Goal: Check status: Check status

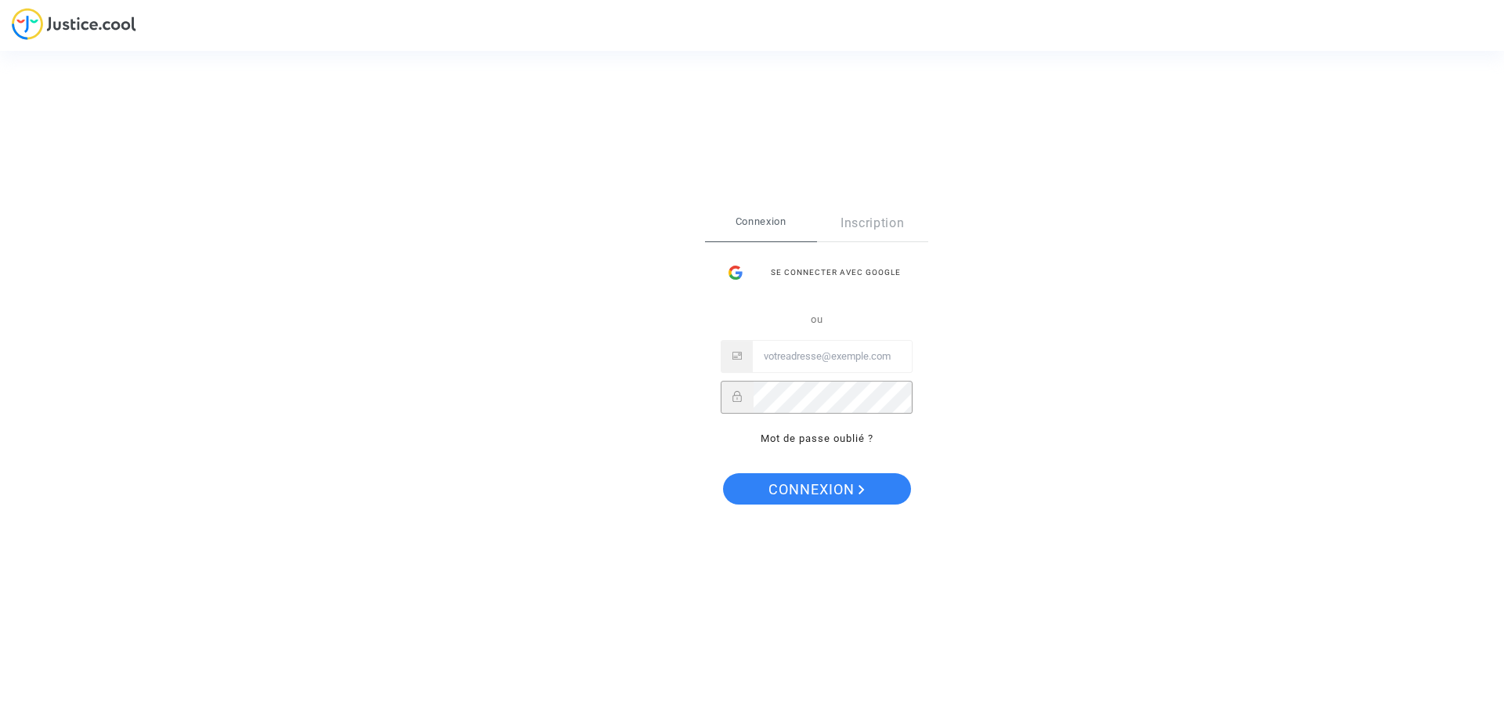
click at [790, 338] on div "ou Mot de passe oublié ?" at bounding box center [817, 379] width 192 height 138
click at [783, 349] on input "Email" at bounding box center [832, 356] width 159 height 31
paste input "imitxelena@reclamapormi.com"
type input "imitxelena@reclamapormi.com"
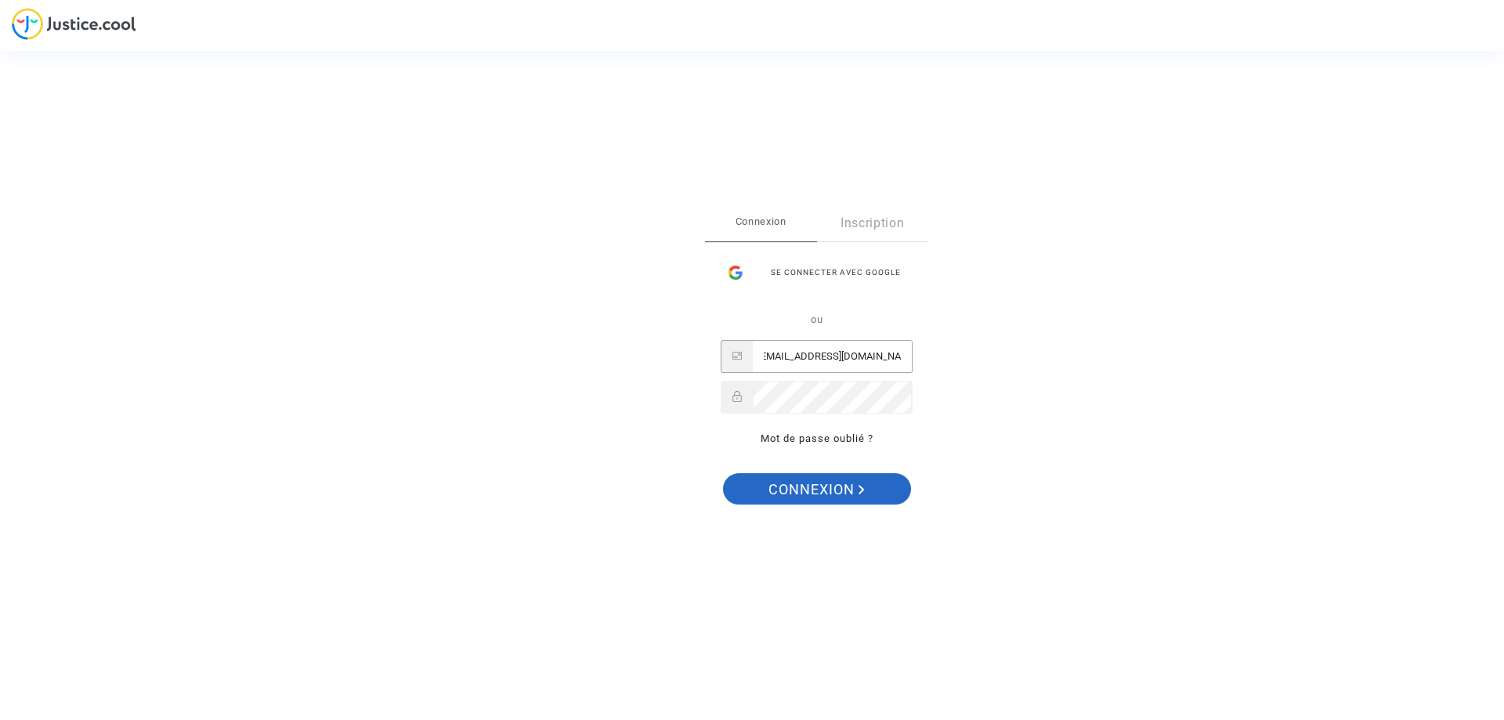
click at [768, 490] on span "Connexion" at bounding box center [816, 489] width 96 height 33
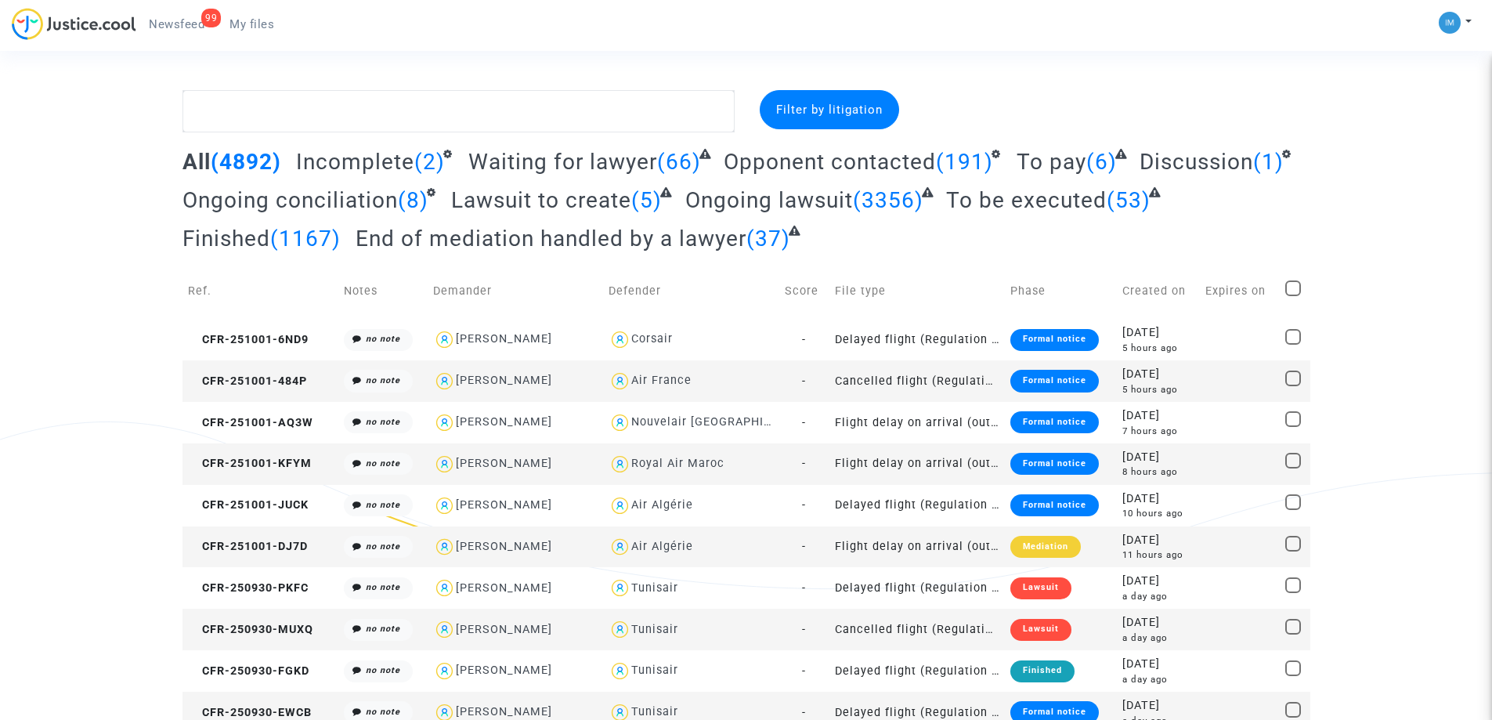
click at [1043, 157] on span "To pay" at bounding box center [1052, 162] width 70 height 26
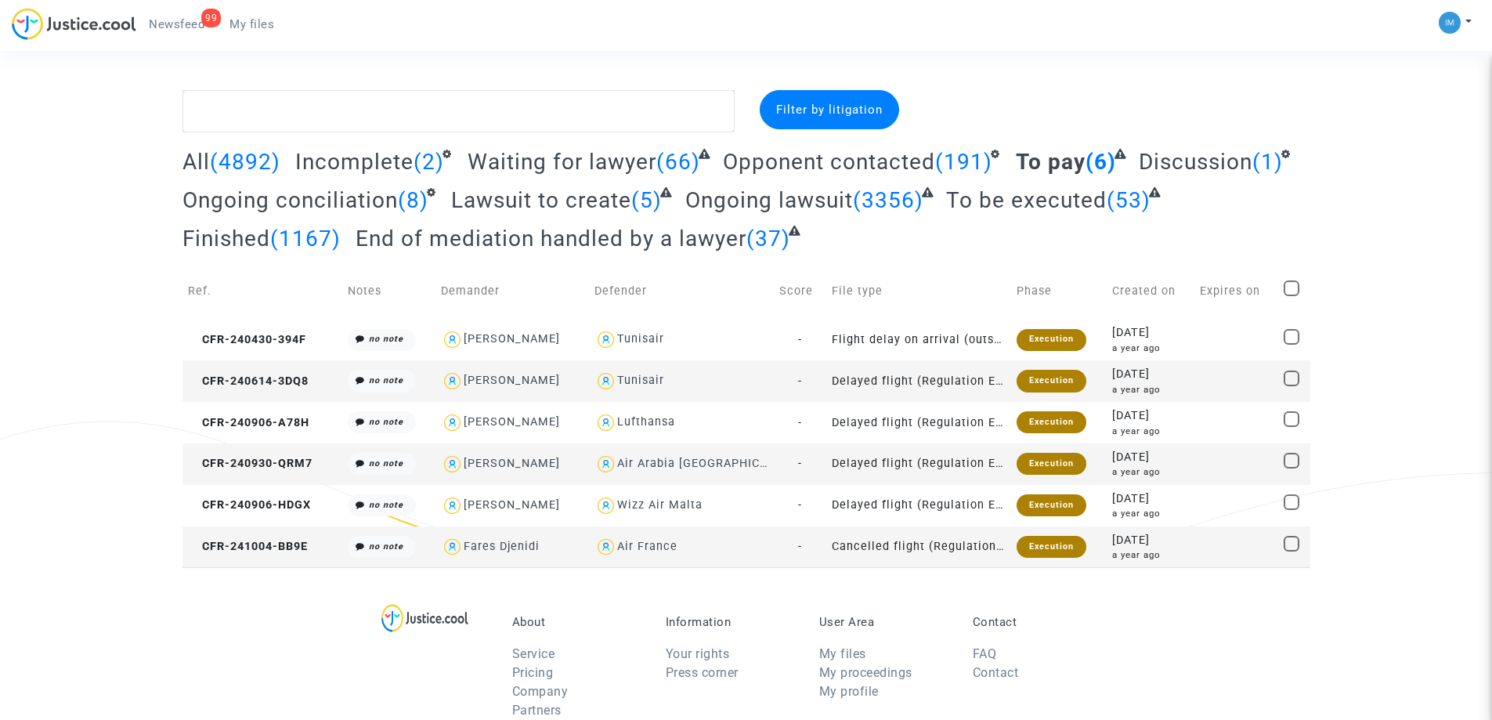
click at [1000, 204] on span "To be executed" at bounding box center [1026, 200] width 161 height 26
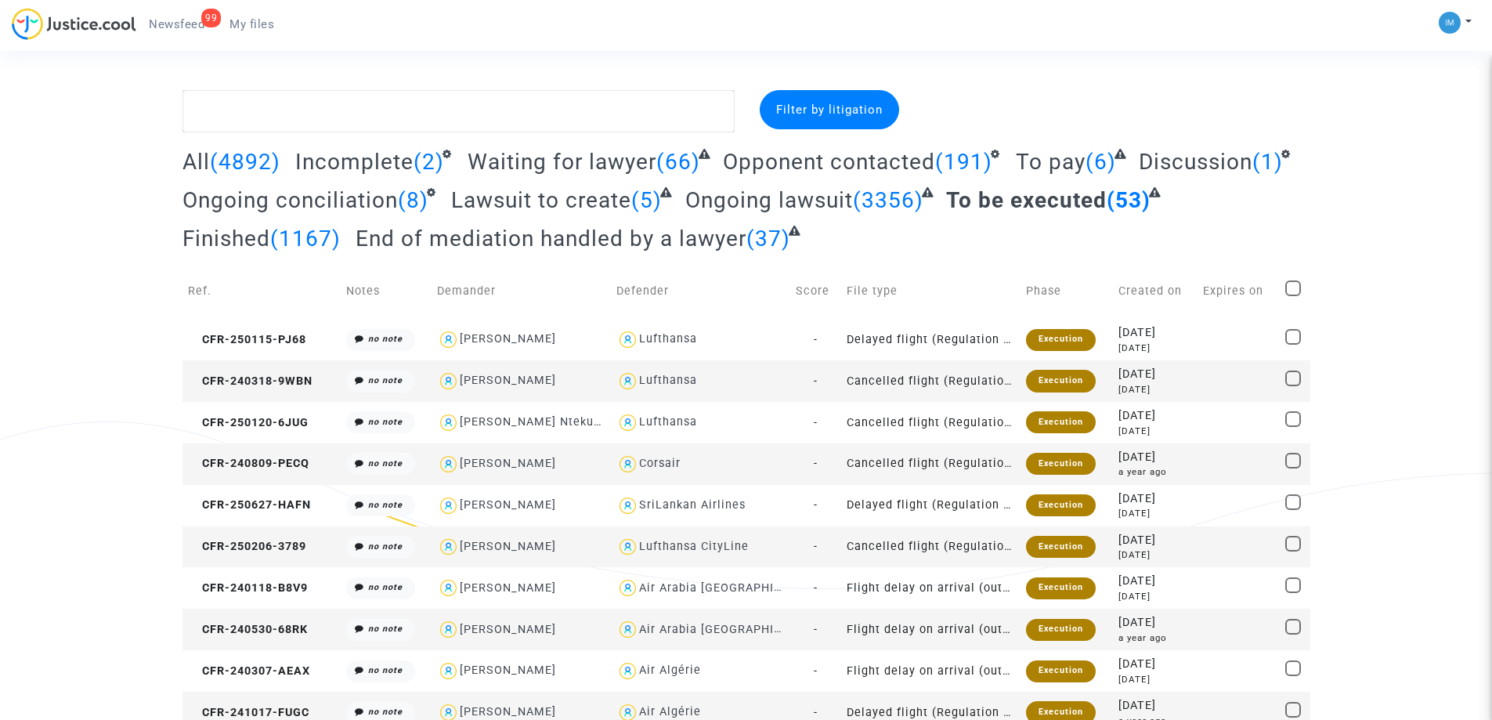
click at [1041, 161] on span "To pay" at bounding box center [1051, 162] width 70 height 26
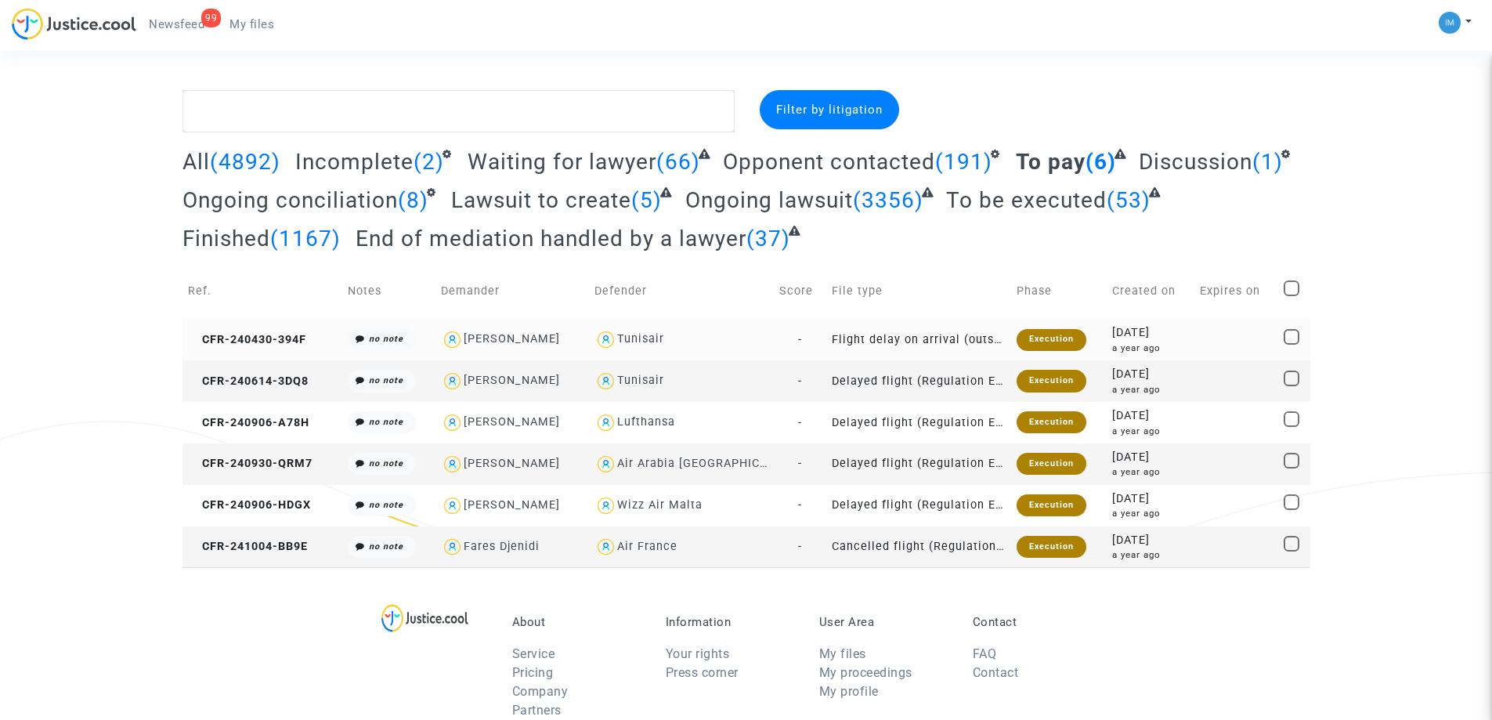
click at [1017, 334] on div "Execution" at bounding box center [1052, 340] width 70 height 22
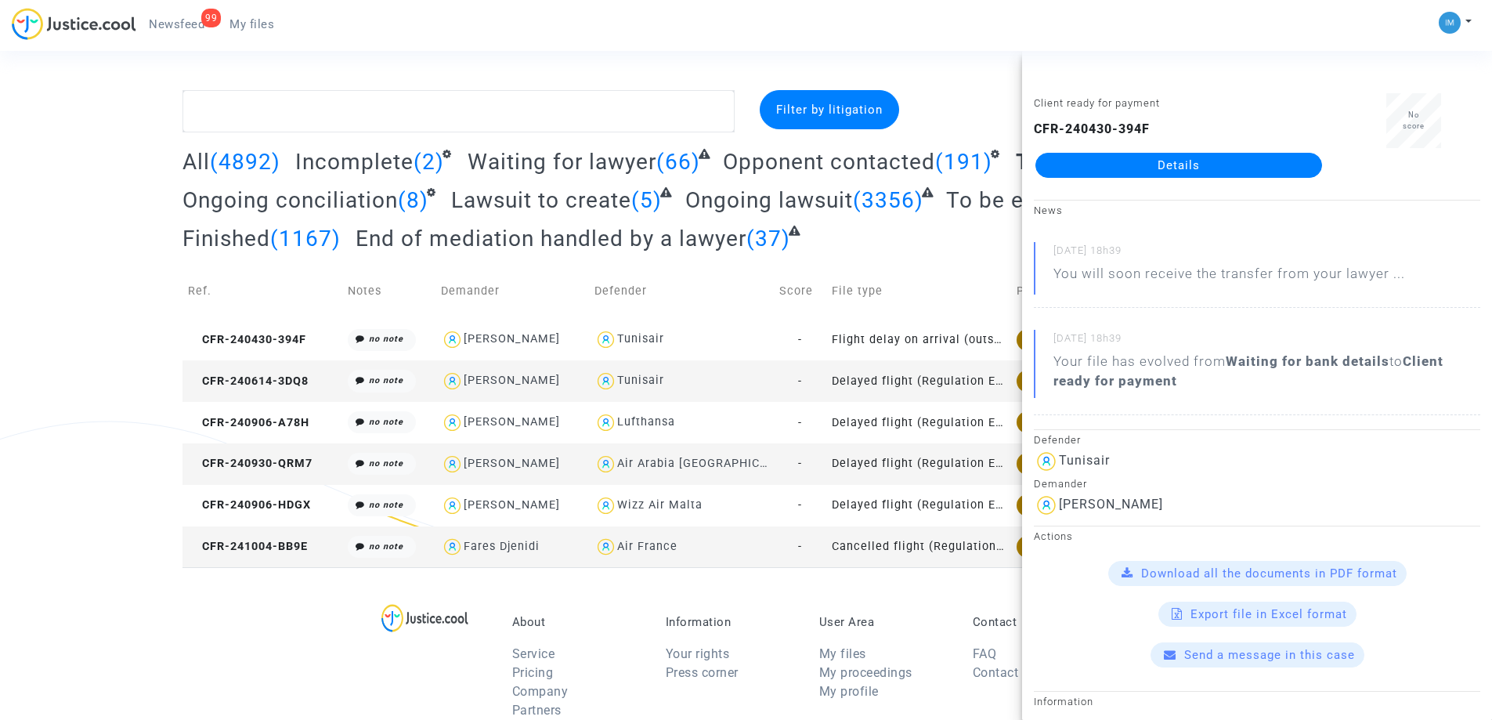
click at [1011, 388] on td "Execution" at bounding box center [1059, 381] width 96 height 42
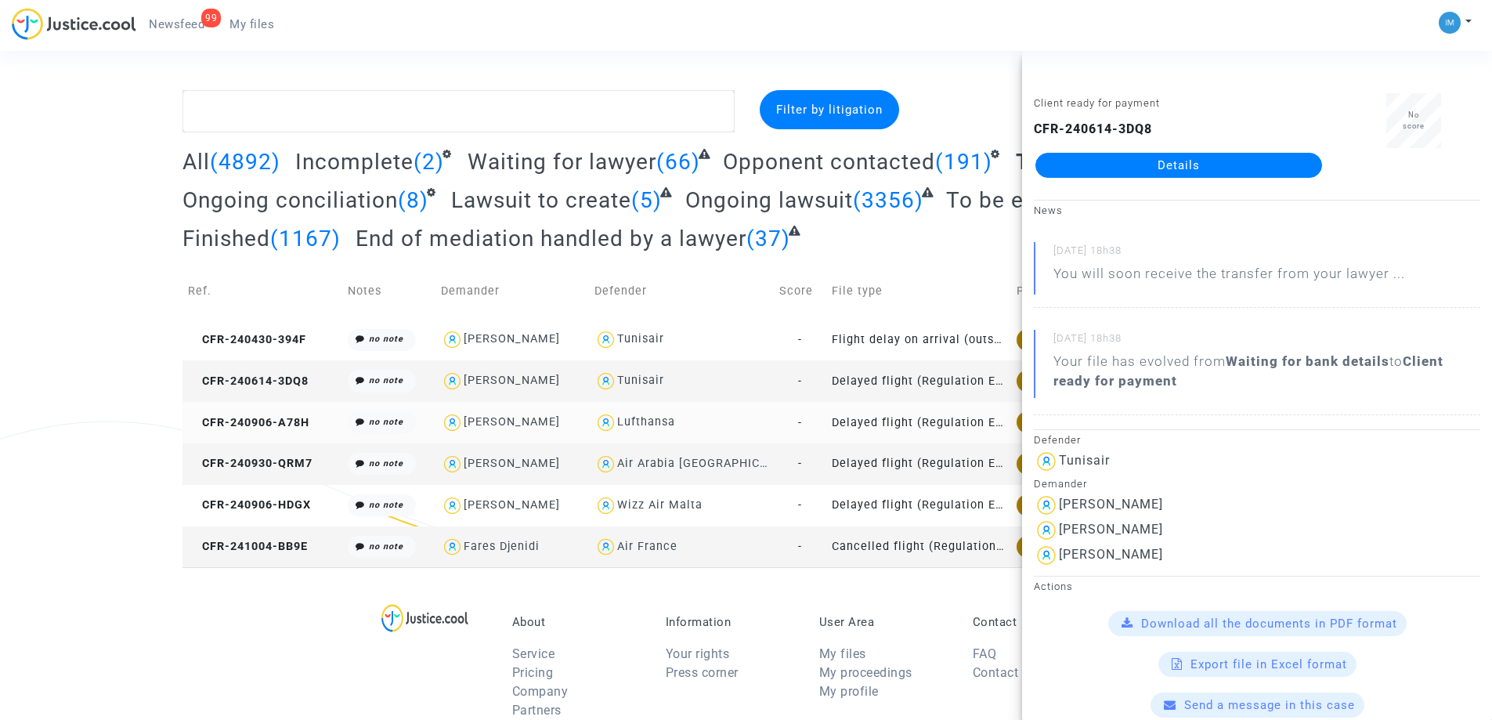
click at [1011, 418] on td "Execution" at bounding box center [1059, 423] width 96 height 42
click at [1017, 460] on div "Execution" at bounding box center [1052, 464] width 70 height 22
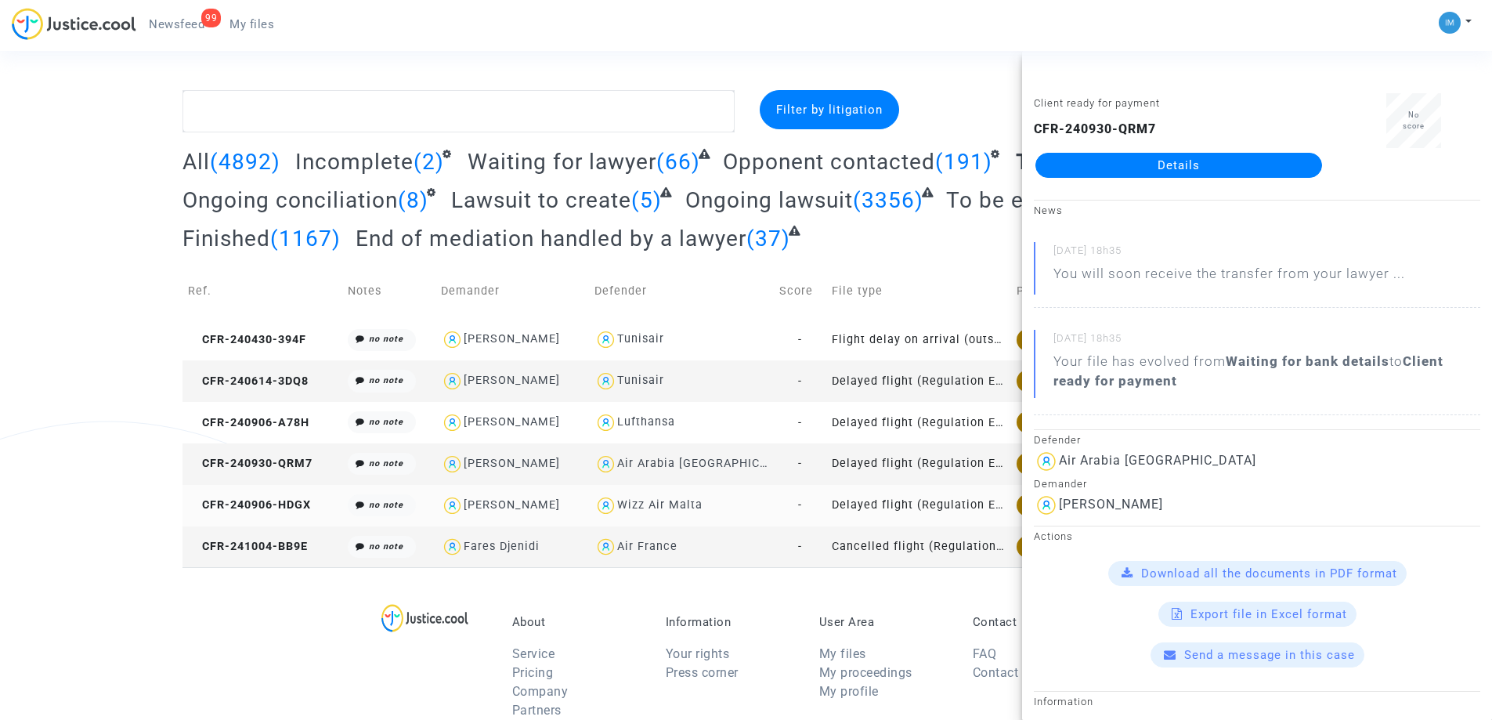
click at [1011, 500] on td "Execution" at bounding box center [1059, 506] width 96 height 42
click at [1011, 556] on td "Execution" at bounding box center [1059, 547] width 96 height 42
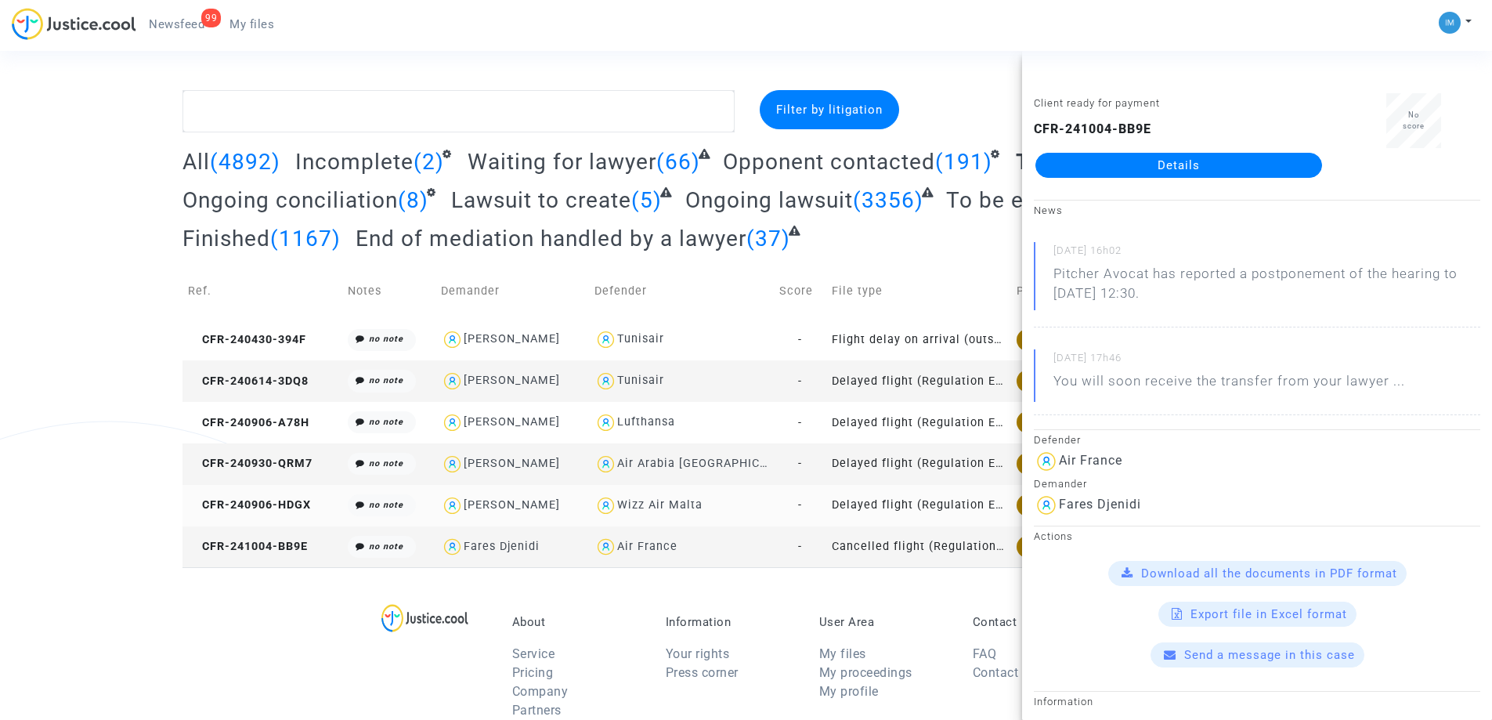
click at [674, 504] on div "Wizz Air Malta" at bounding box center [659, 504] width 85 height 13
type textarea "@"Wizz Air Malta""
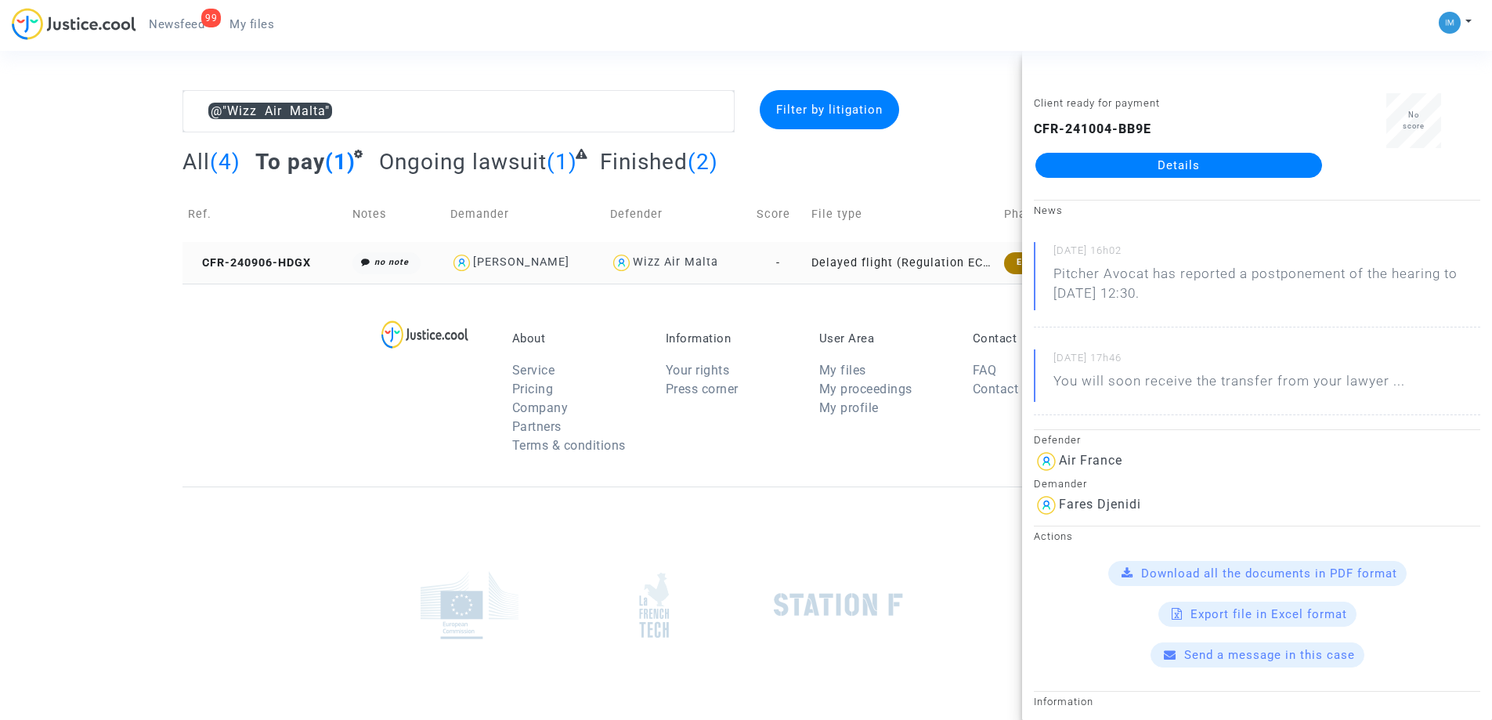
click at [690, 267] on div "Wizz Air Malta" at bounding box center [675, 261] width 85 height 13
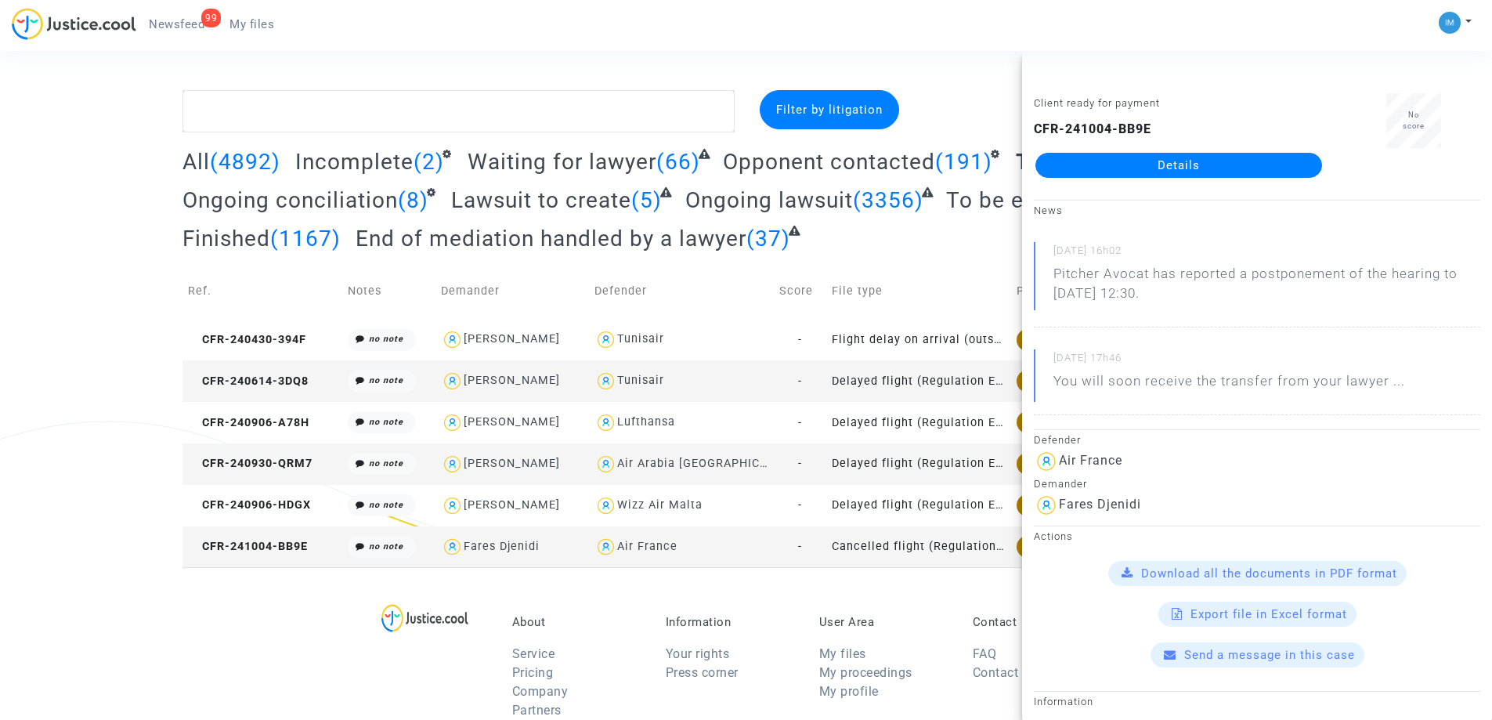
click at [1191, 169] on link "Details" at bounding box center [1179, 165] width 287 height 25
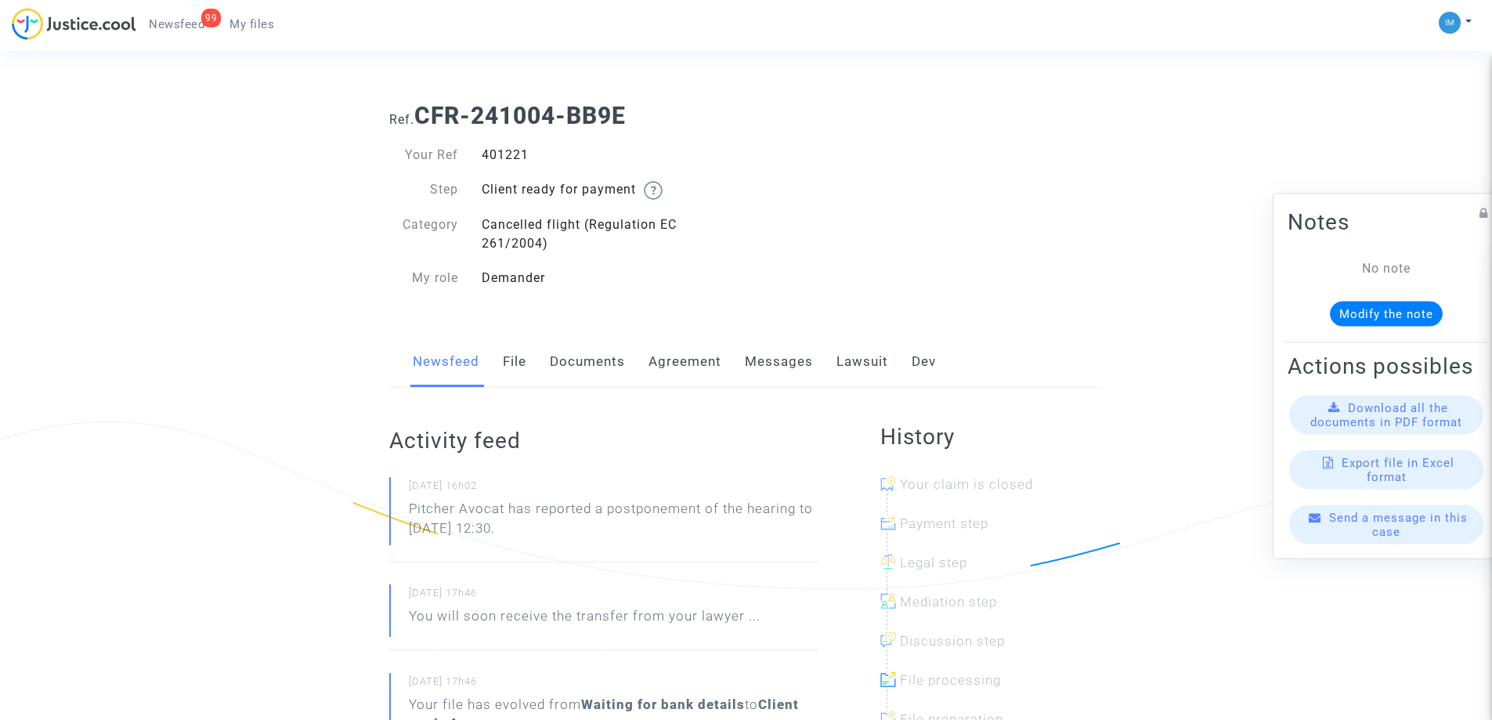
click at [858, 369] on link "Lawsuit" at bounding box center [863, 362] width 52 height 52
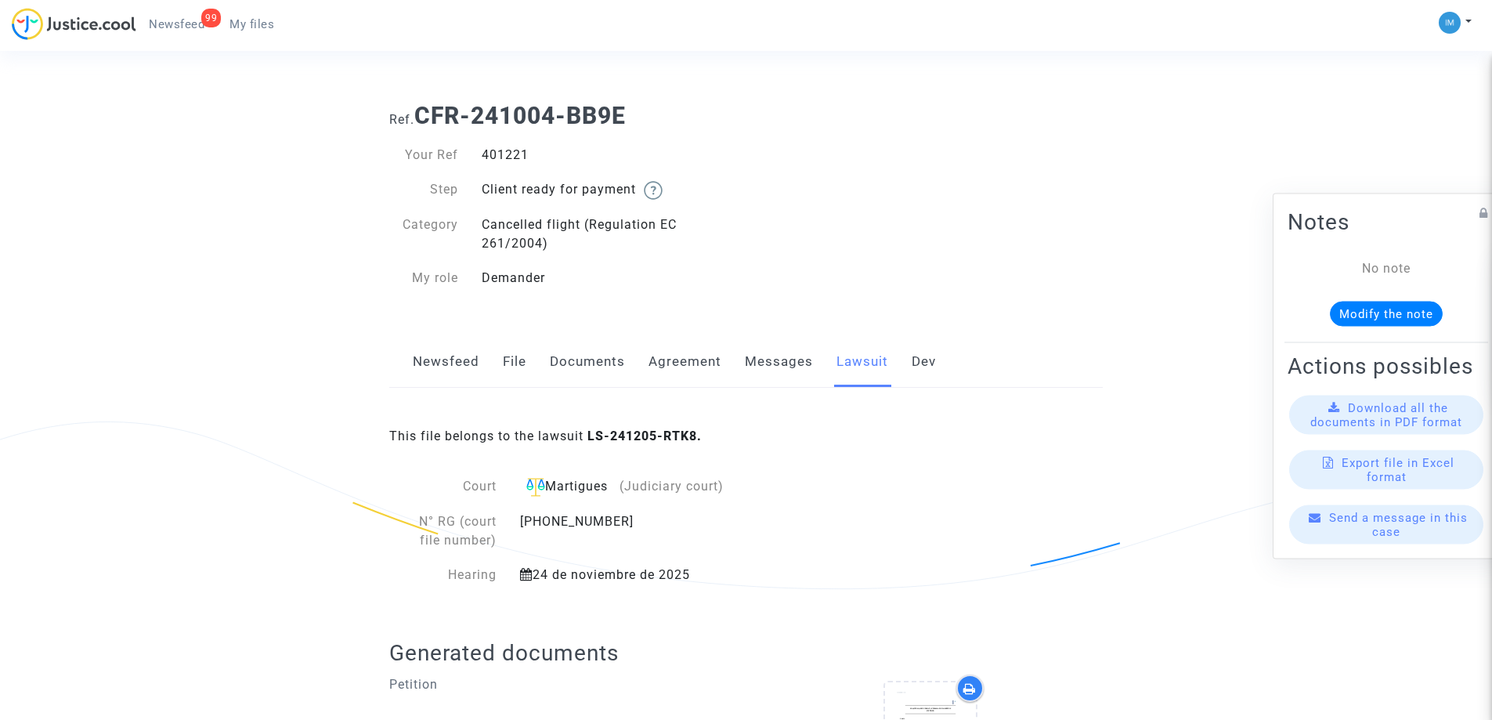
click at [516, 165] on div "Your Ref 401221 Step Client ready for payment Category Cancelled flight (Regula…" at bounding box center [561, 217] width 345 height 142
click at [516, 154] on div "401221" at bounding box center [608, 155] width 277 height 19
copy div "401221"
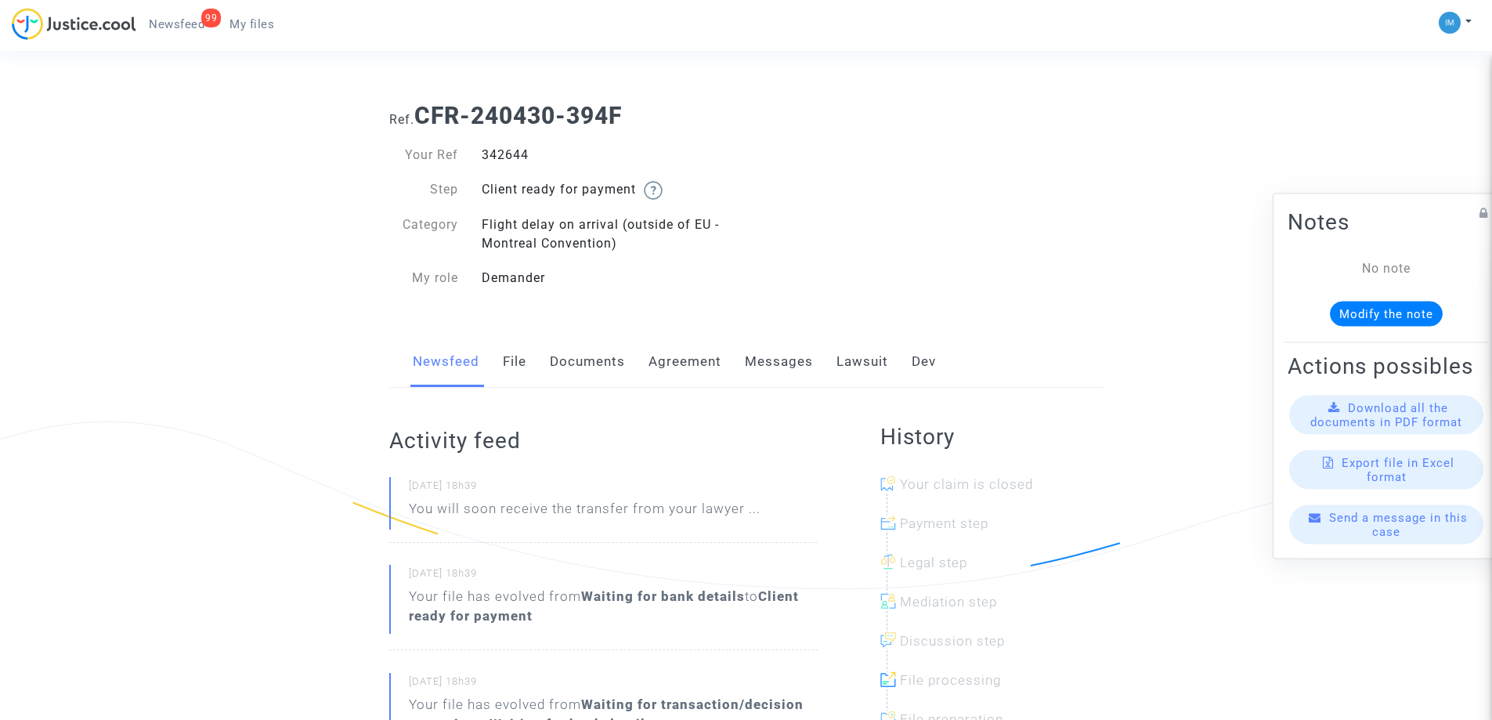
click at [860, 364] on link "Lawsuit" at bounding box center [863, 362] width 52 height 52
click at [860, 358] on link "Lawsuit" at bounding box center [863, 362] width 52 height 52
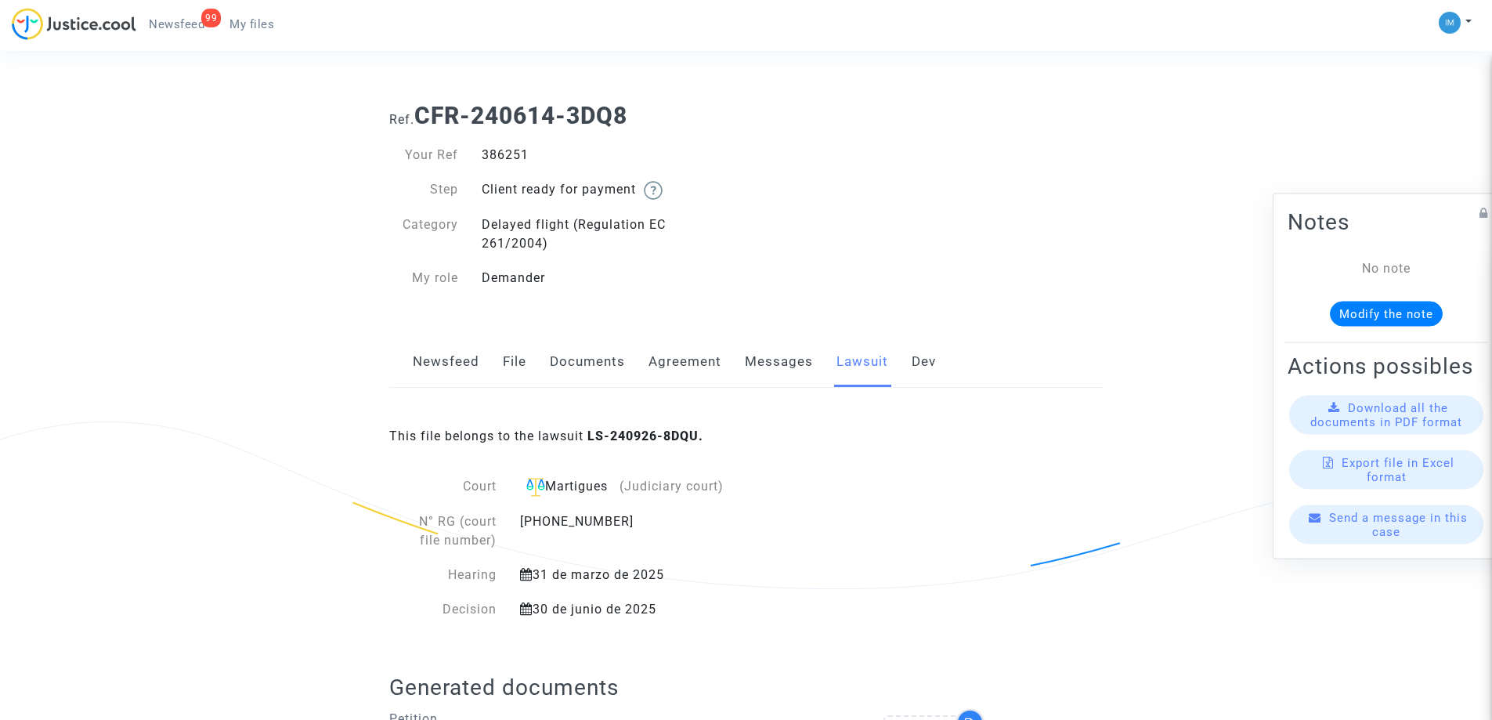
click at [515, 154] on div "386251" at bounding box center [608, 155] width 277 height 19
copy div "386251"
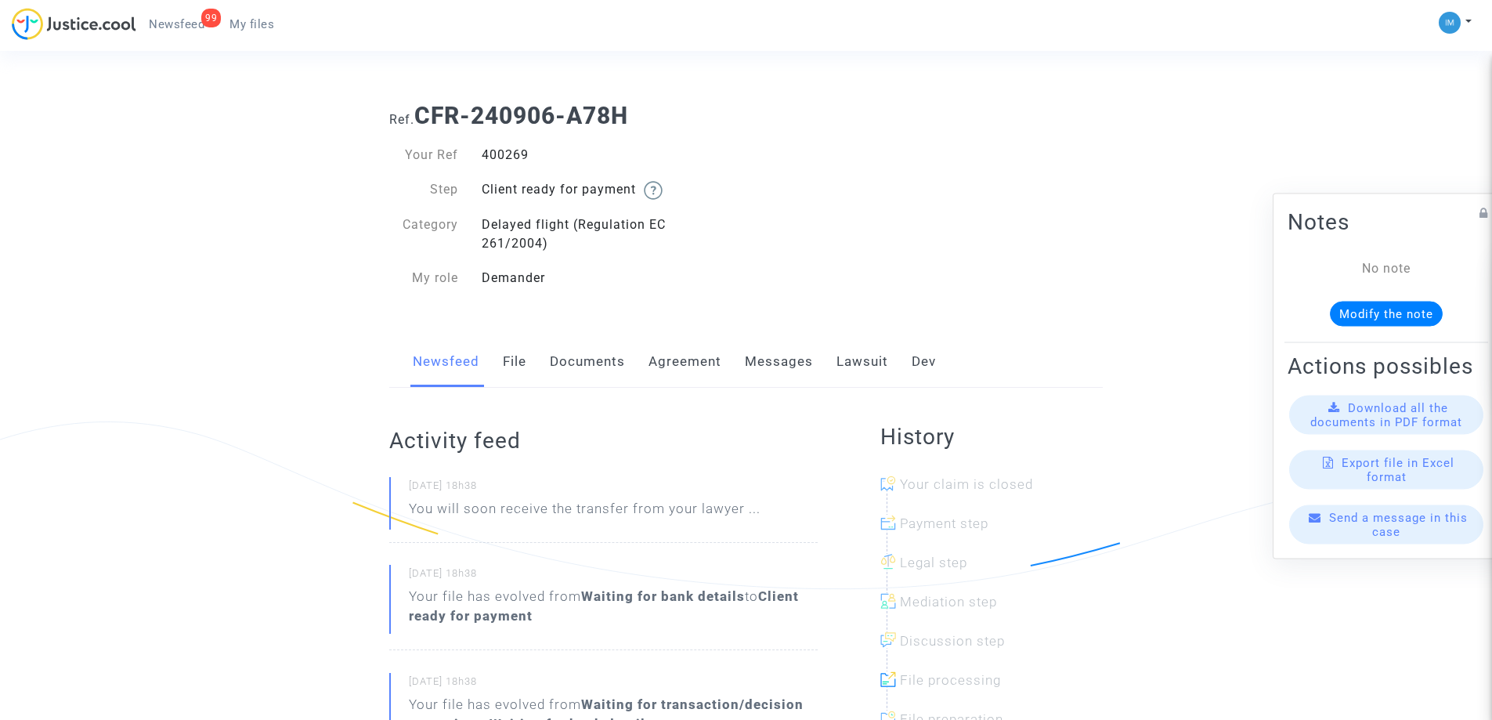
click at [853, 367] on link "Lawsuit" at bounding box center [863, 362] width 52 height 52
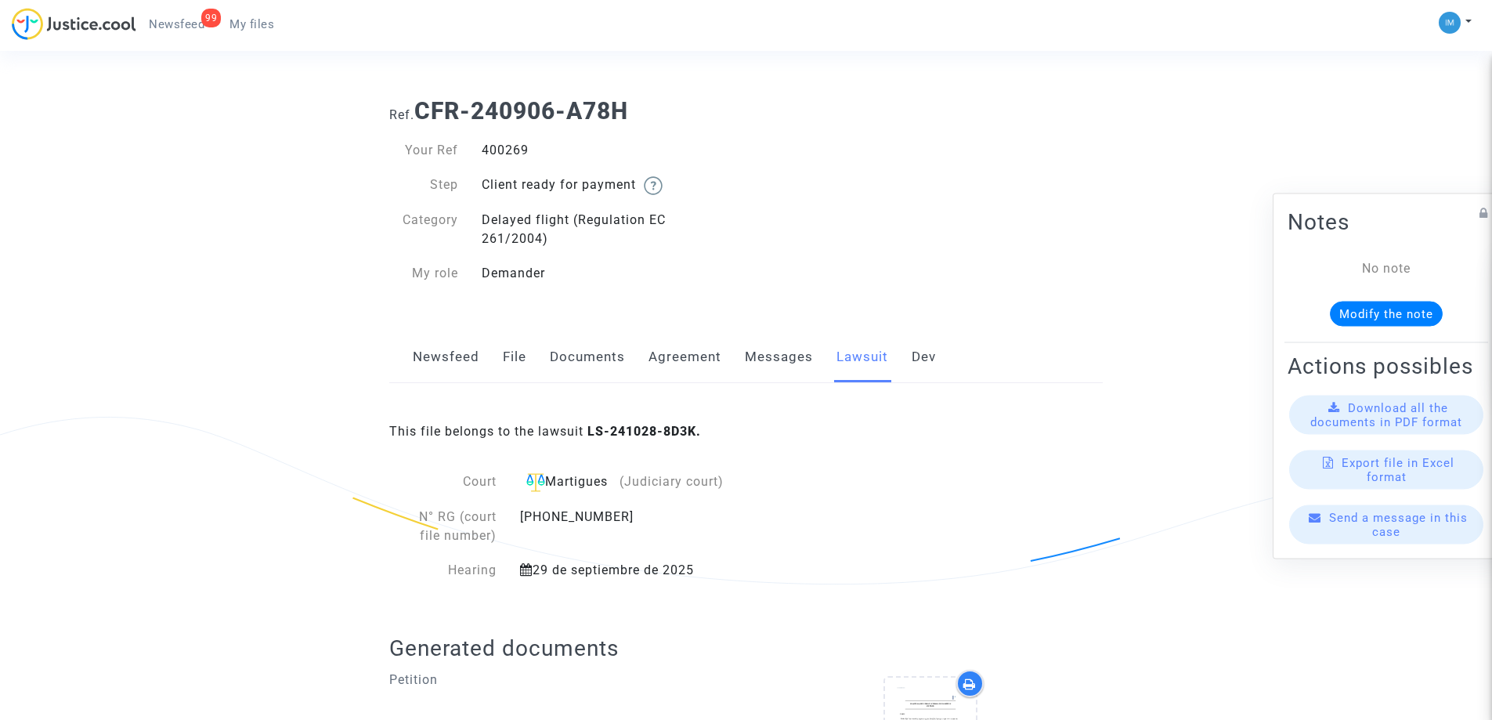
scroll to position [470, 0]
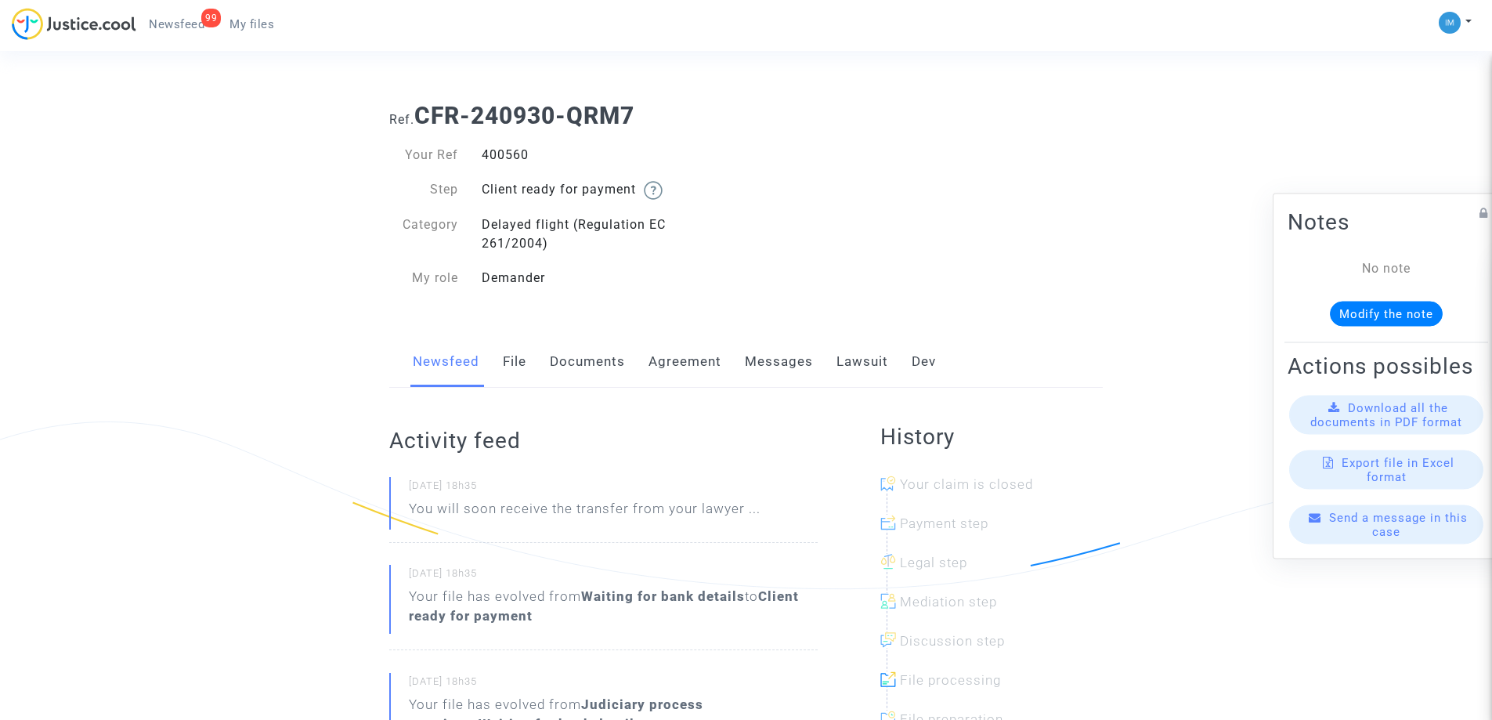
click at [864, 359] on link "Lawsuit" at bounding box center [863, 362] width 52 height 52
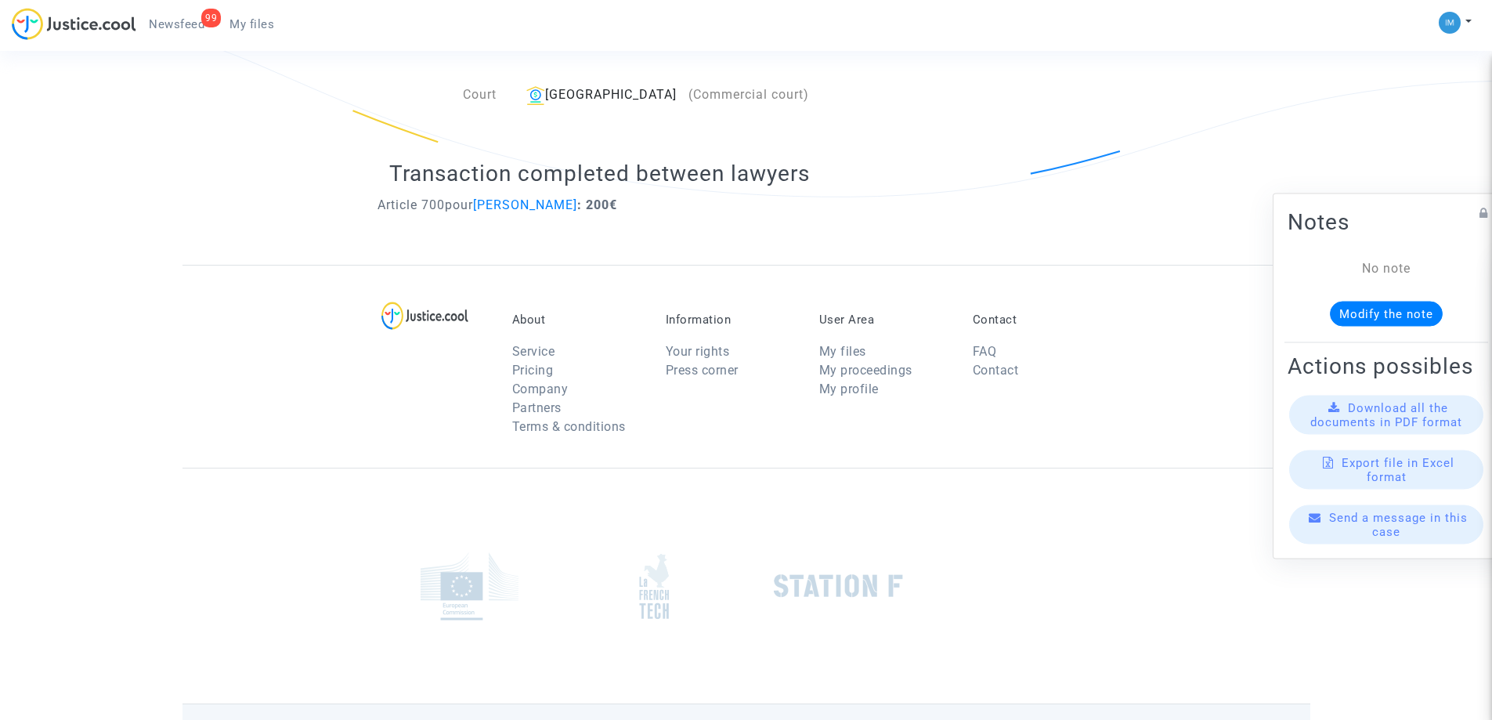
scroll to position [235, 0]
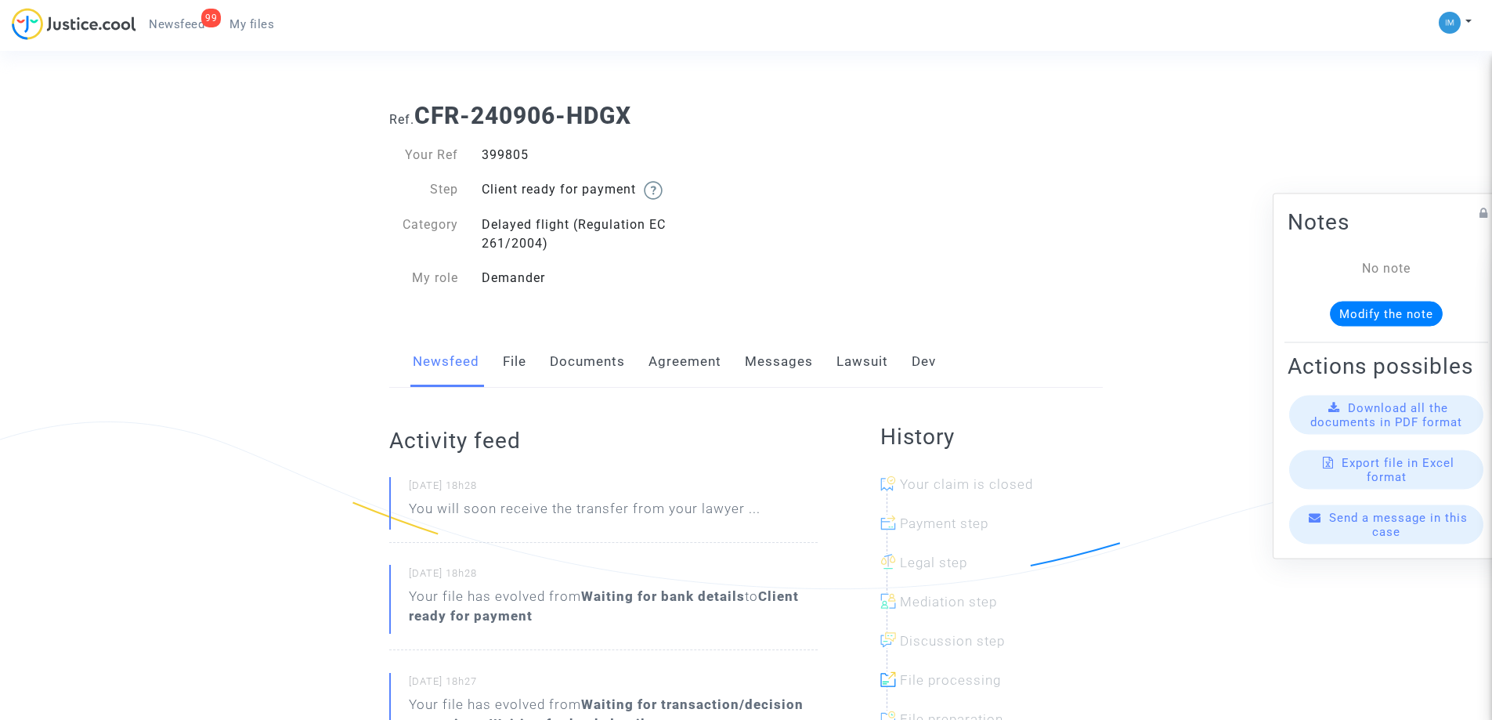
click at [840, 357] on link "Lawsuit" at bounding box center [863, 362] width 52 height 52
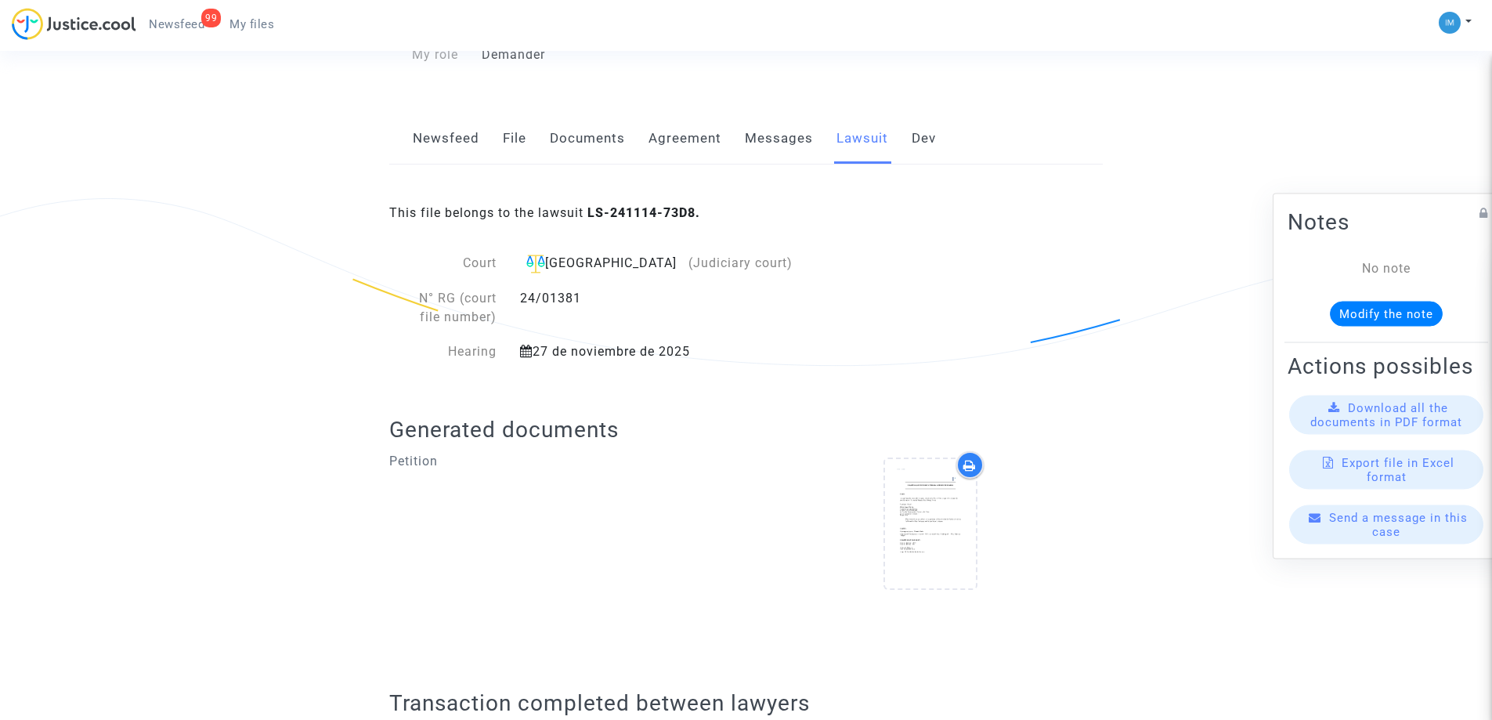
scroll to position [548, 0]
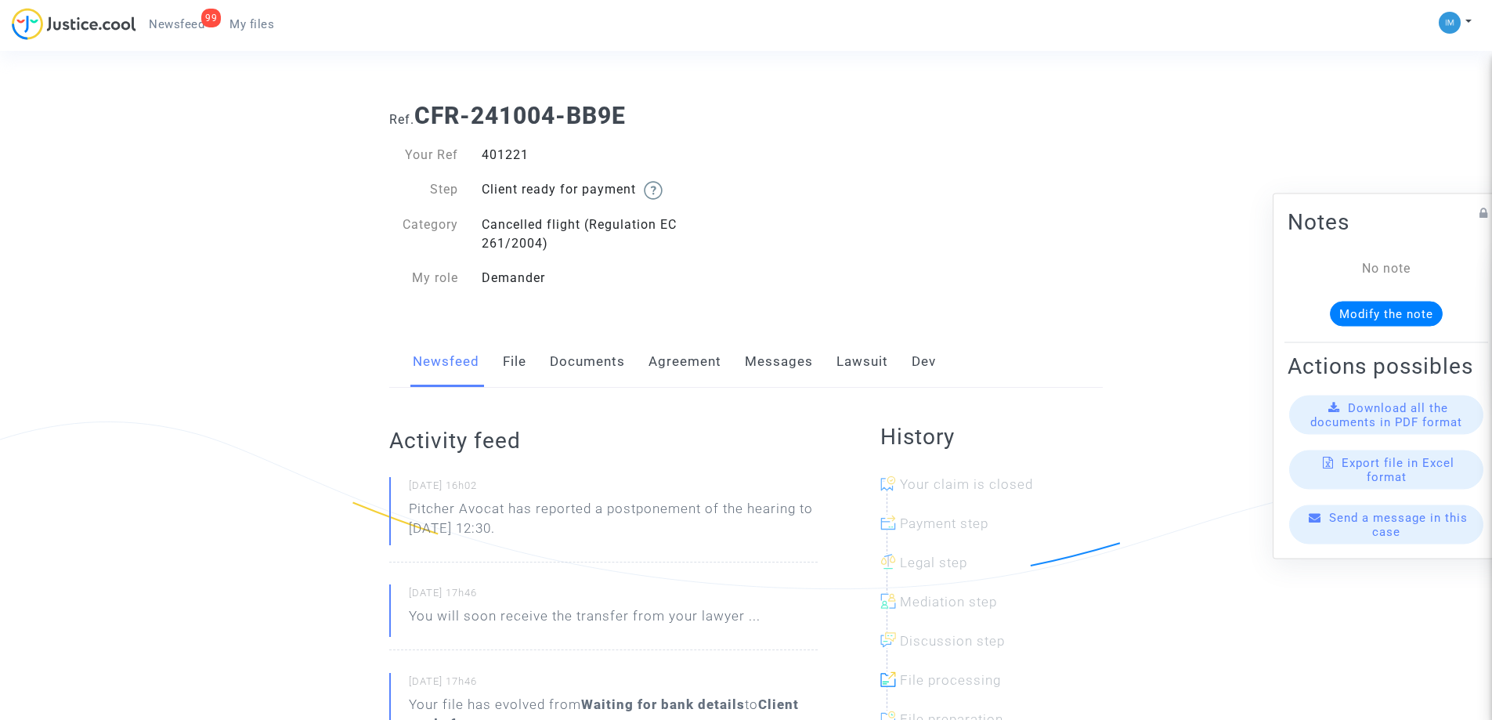
click at [883, 350] on link "Lawsuit" at bounding box center [863, 362] width 52 height 52
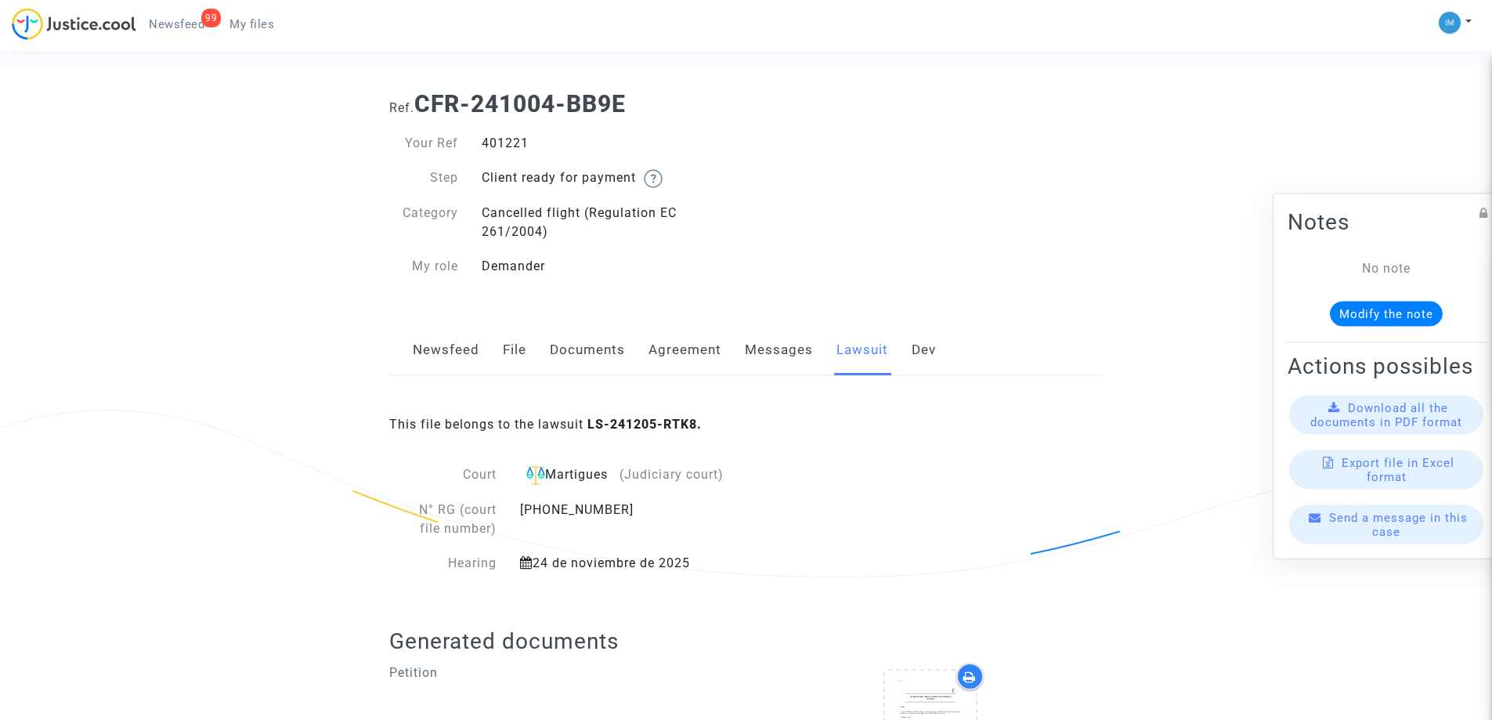
scroll to position [470, 0]
